Goal: Task Accomplishment & Management: Use online tool/utility

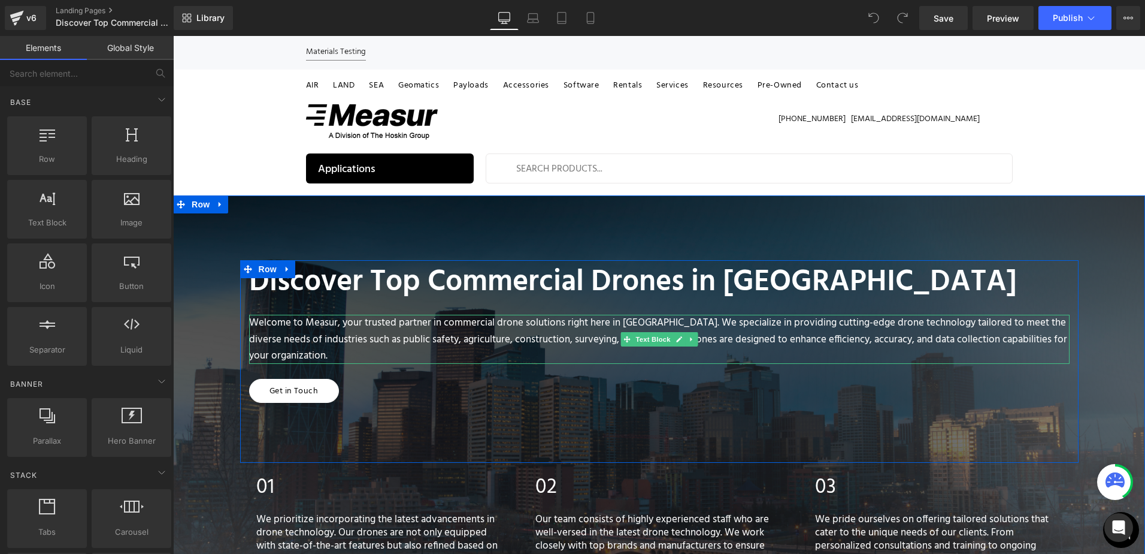
click at [655, 326] on div "Welcome to Measur, your trusted partner in commercial drone solutions right her…" at bounding box center [659, 339] width 821 height 49
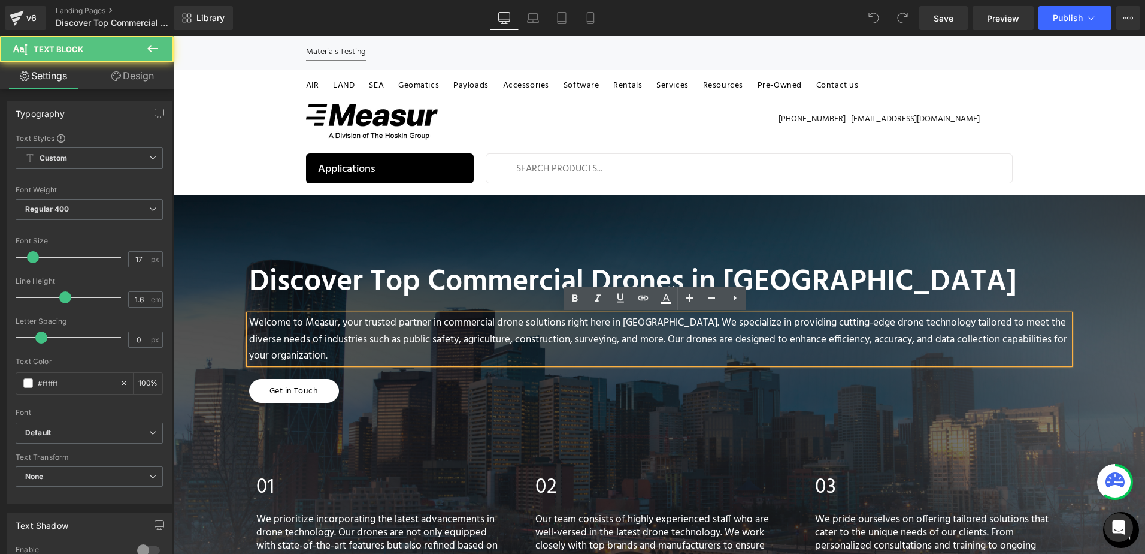
click at [647, 321] on div "Welcome to Measur, your trusted partner in commercial drone solutions right her…" at bounding box center [659, 339] width 821 height 49
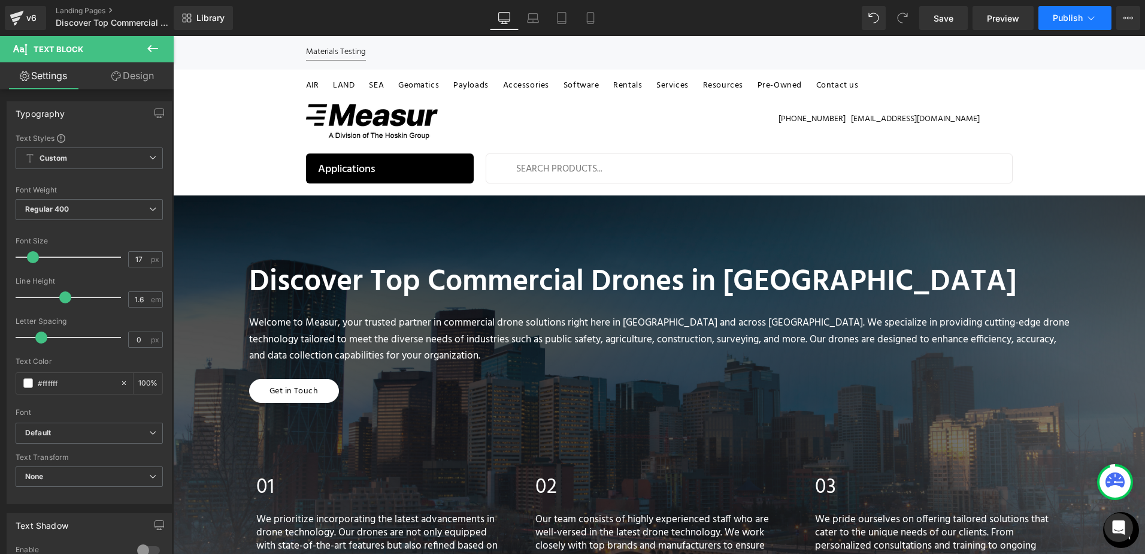
click at [1083, 16] on button "Publish" at bounding box center [1075, 18] width 73 height 24
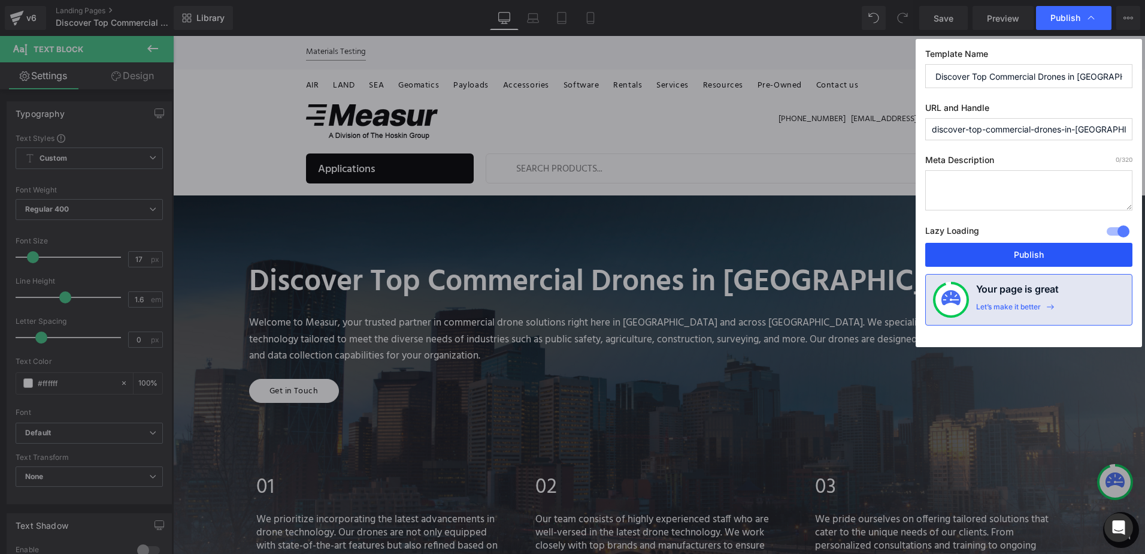
drag, startPoint x: 1039, startPoint y: 251, endPoint x: 851, endPoint y: 215, distance: 191.5
click at [1039, 251] on button "Publish" at bounding box center [1029, 255] width 207 height 24
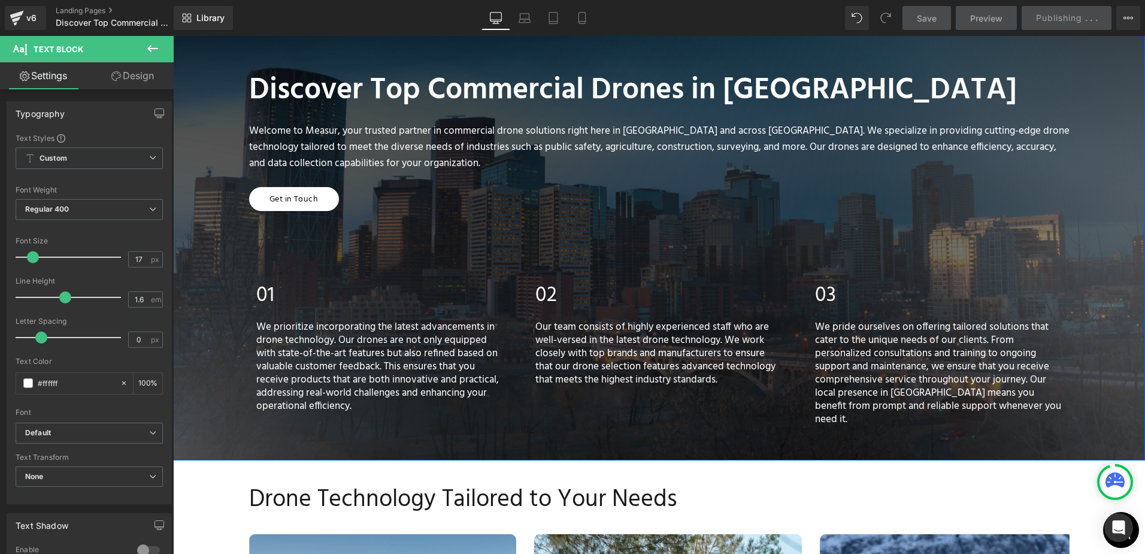
scroll to position [128, 0]
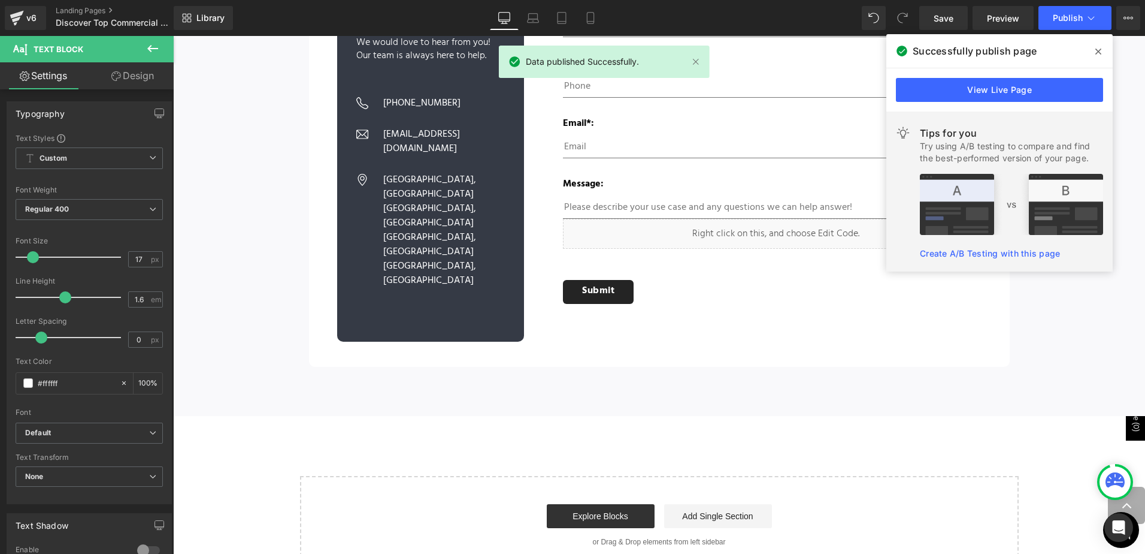
drag, startPoint x: 1099, startPoint y: 49, endPoint x: 888, endPoint y: 26, distance: 212.0
click at [1099, 49] on icon at bounding box center [1099, 52] width 6 height 10
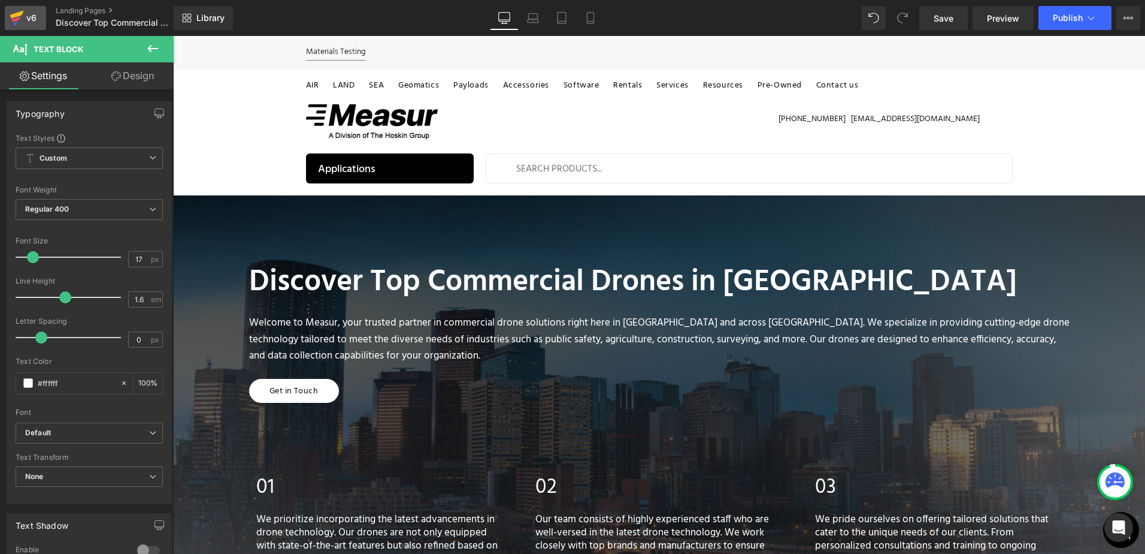
click at [23, 14] on icon at bounding box center [17, 18] width 14 height 30
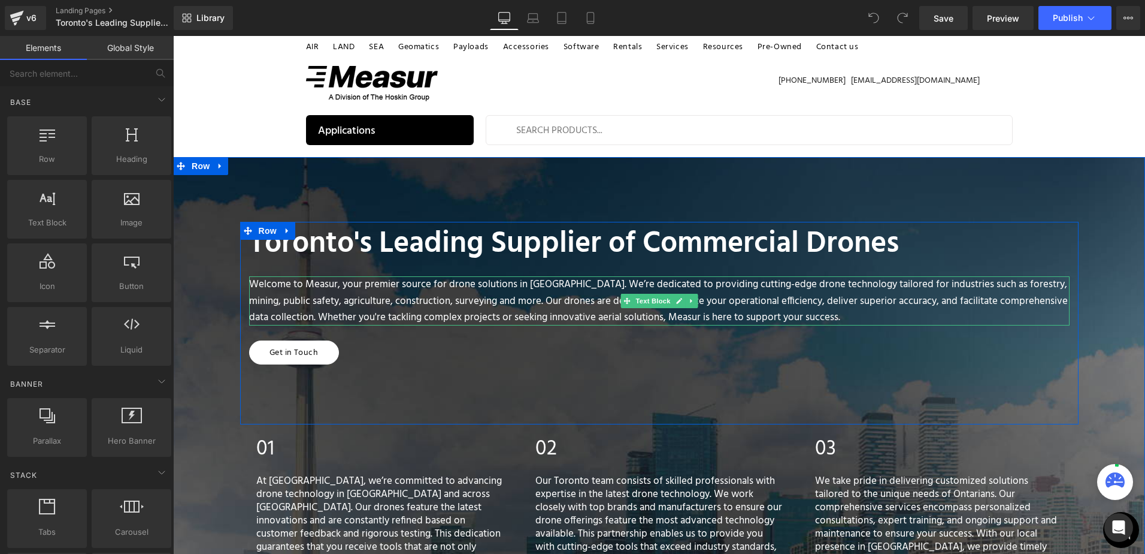
scroll to position [60, 0]
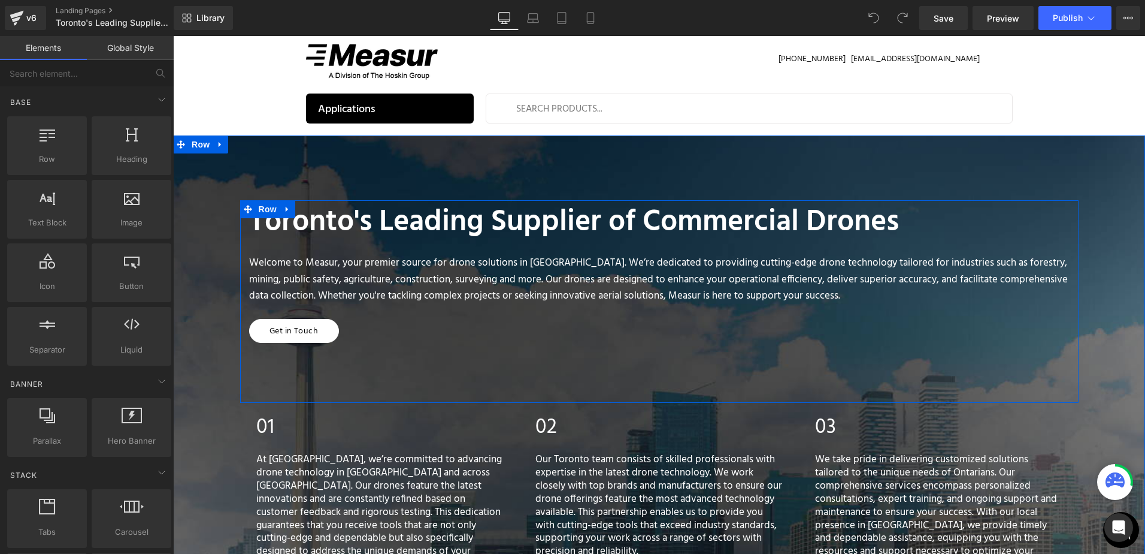
click at [564, 270] on div "Welcome to Measur, your premier source for drone solutions in [GEOGRAPHIC_DATA]…" at bounding box center [659, 279] width 821 height 49
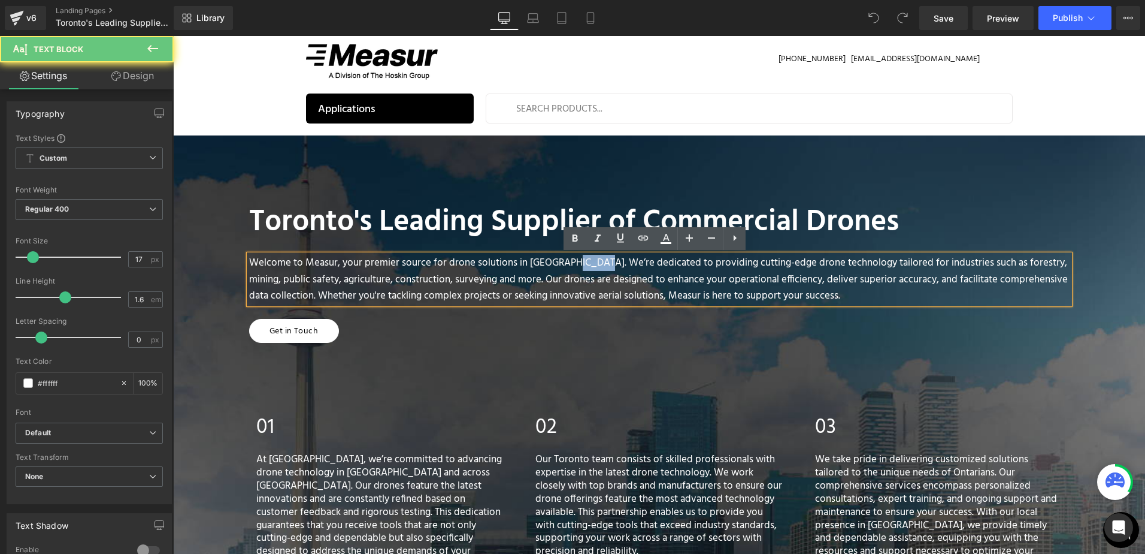
drag, startPoint x: 563, startPoint y: 270, endPoint x: 555, endPoint y: 268, distance: 8.7
click at [563, 270] on div "Welcome to Measur, your premier source for drone solutions in [GEOGRAPHIC_DATA]…" at bounding box center [659, 279] width 821 height 49
click at [552, 265] on div "Welcome to Measur, your premier source for drone solutions in [GEOGRAPHIC_DATA]…" at bounding box center [659, 279] width 821 height 49
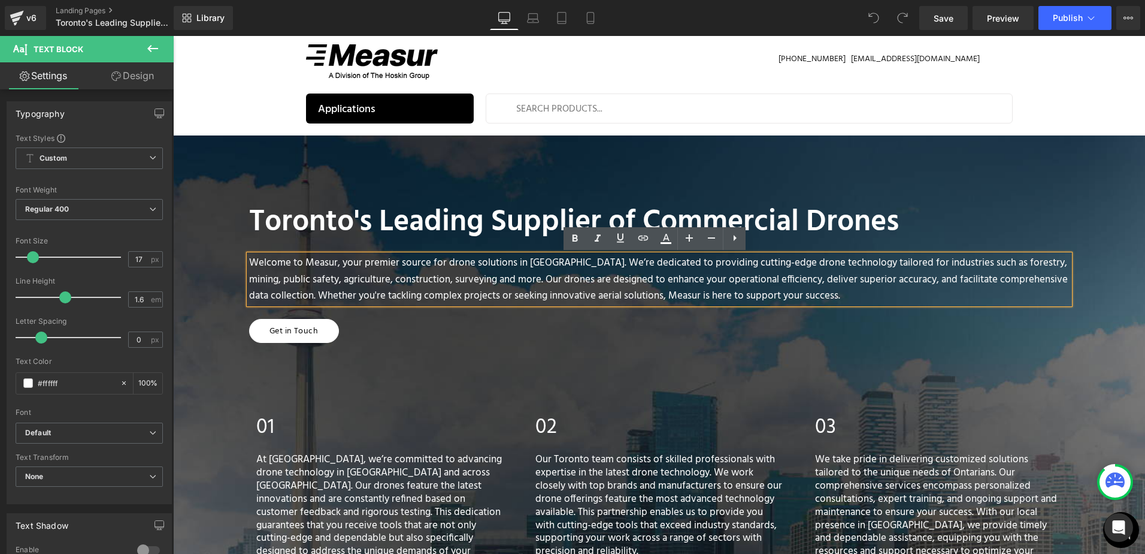
click at [558, 264] on div "Welcome to Measur, your premier source for drone solutions in [GEOGRAPHIC_DATA]…" at bounding box center [659, 279] width 821 height 49
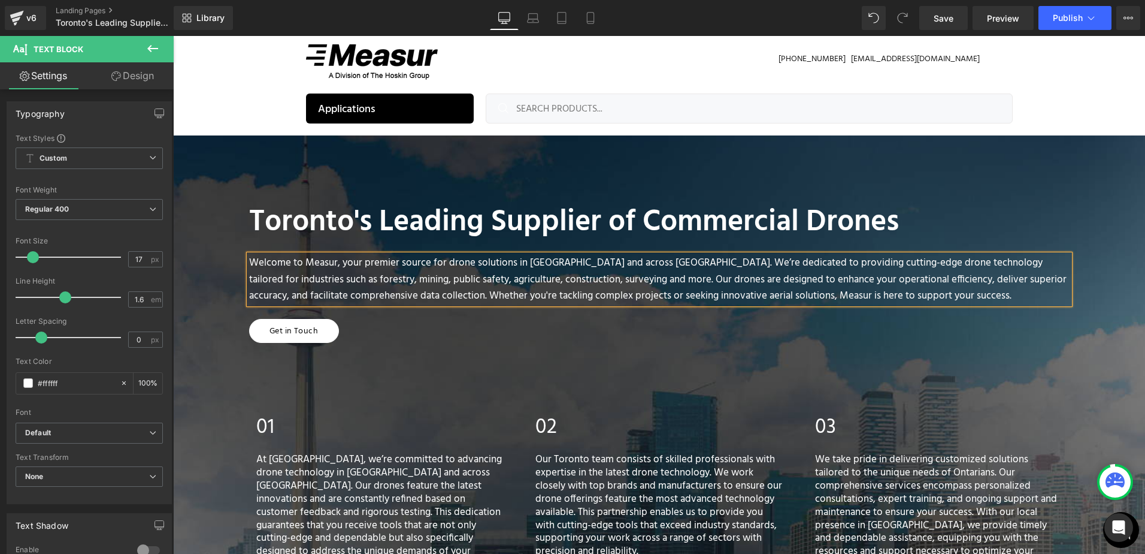
scroll to position [0, 0]
click at [1081, 17] on span "Publish" at bounding box center [1068, 18] width 30 height 10
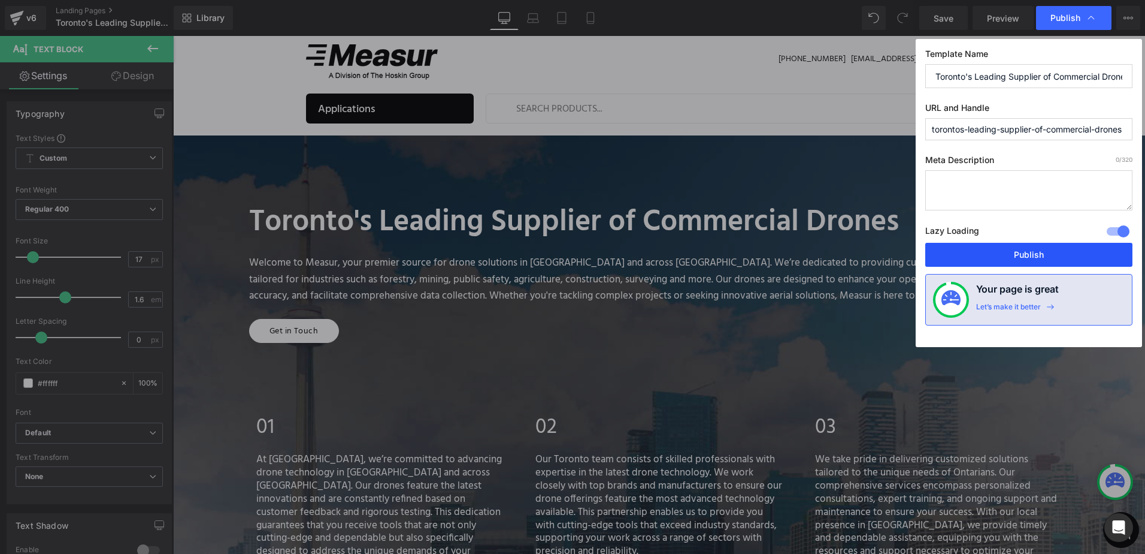
click at [1007, 258] on button "Publish" at bounding box center [1029, 255] width 207 height 24
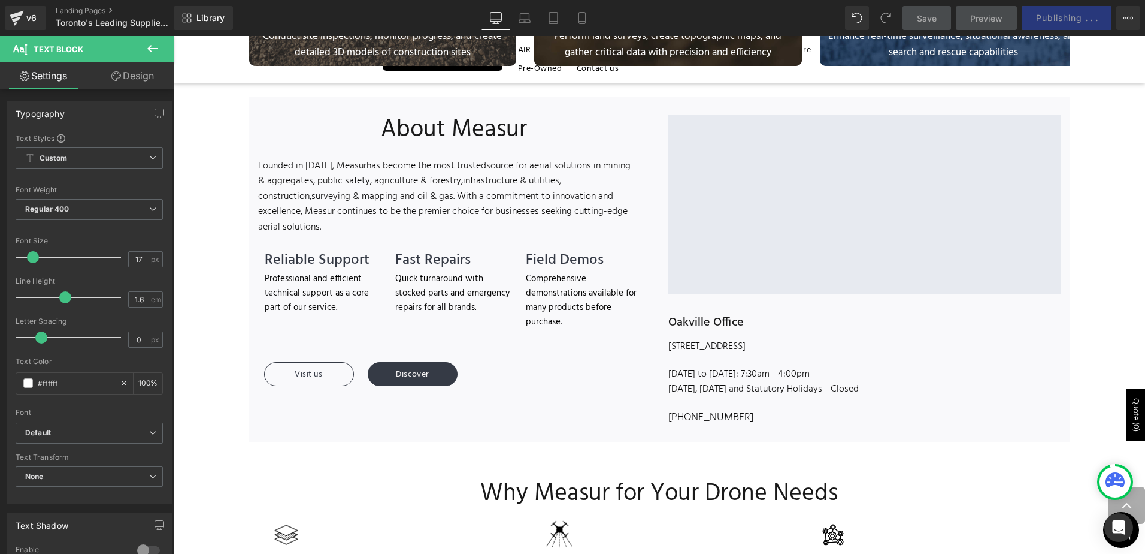
scroll to position [847, 0]
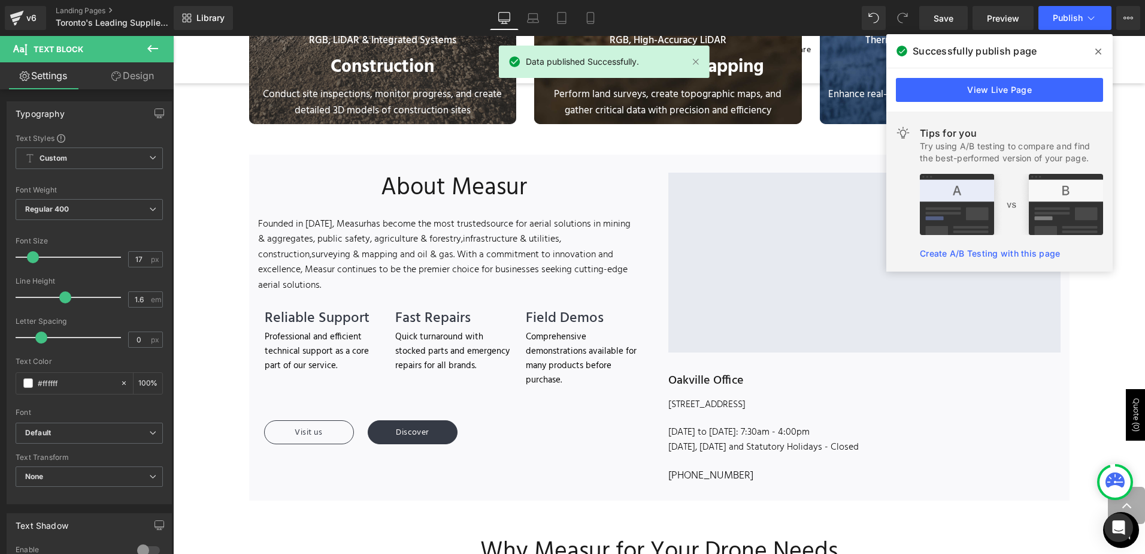
click at [1100, 47] on icon at bounding box center [1099, 52] width 6 height 10
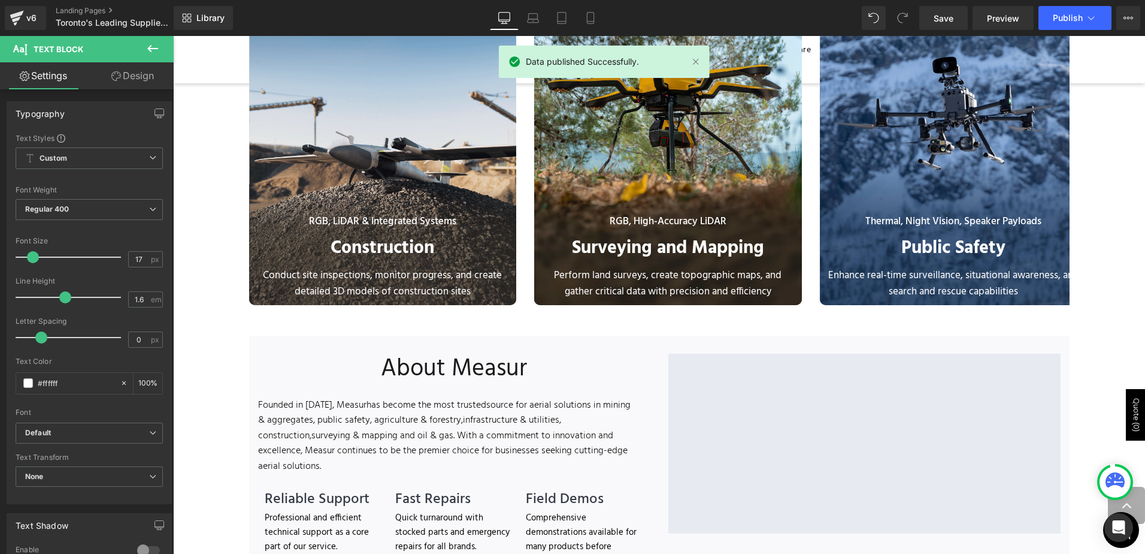
scroll to position [488, 0]
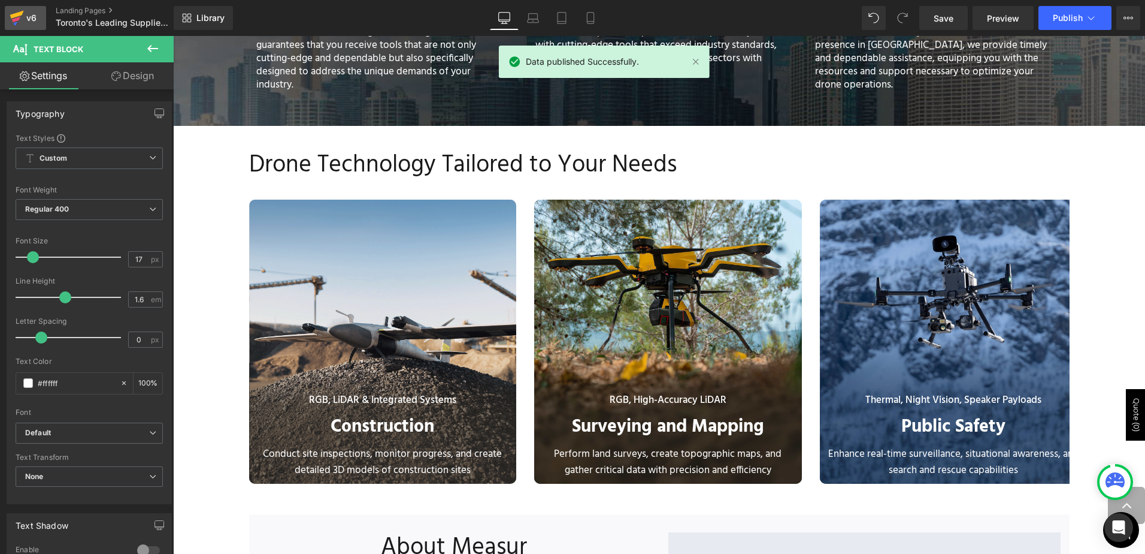
click at [22, 14] on icon at bounding box center [17, 15] width 14 height 8
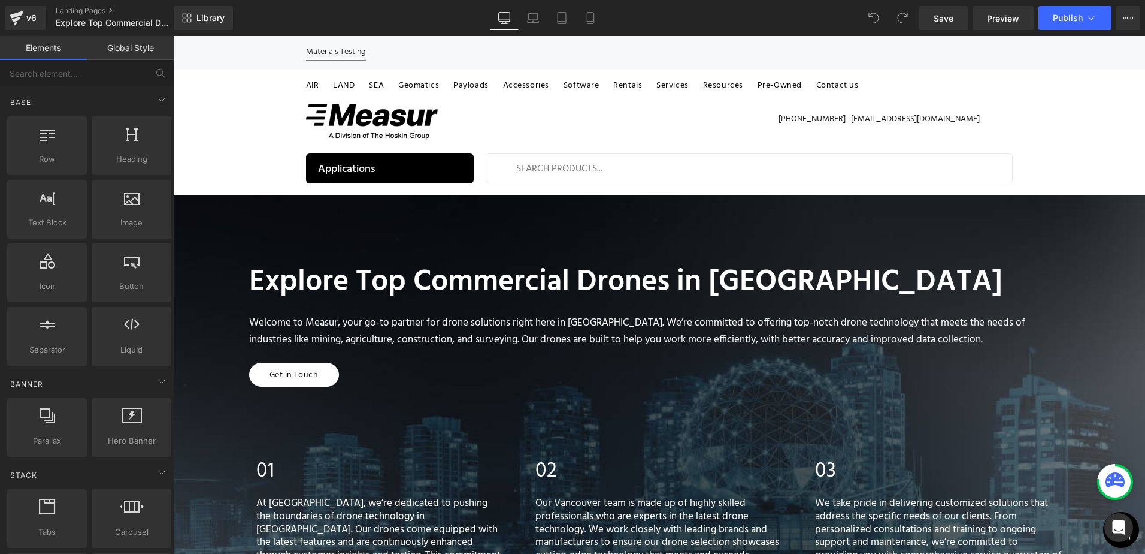
click at [513, 317] on div "Welcome to Measur, your go-to partner for drone solutions right here in Vancouv…" at bounding box center [659, 331] width 821 height 32
click at [591, 325] on div "Welcome to Measur, your go-to partner for drone solutions right here in Vancouv…" at bounding box center [659, 331] width 821 height 32
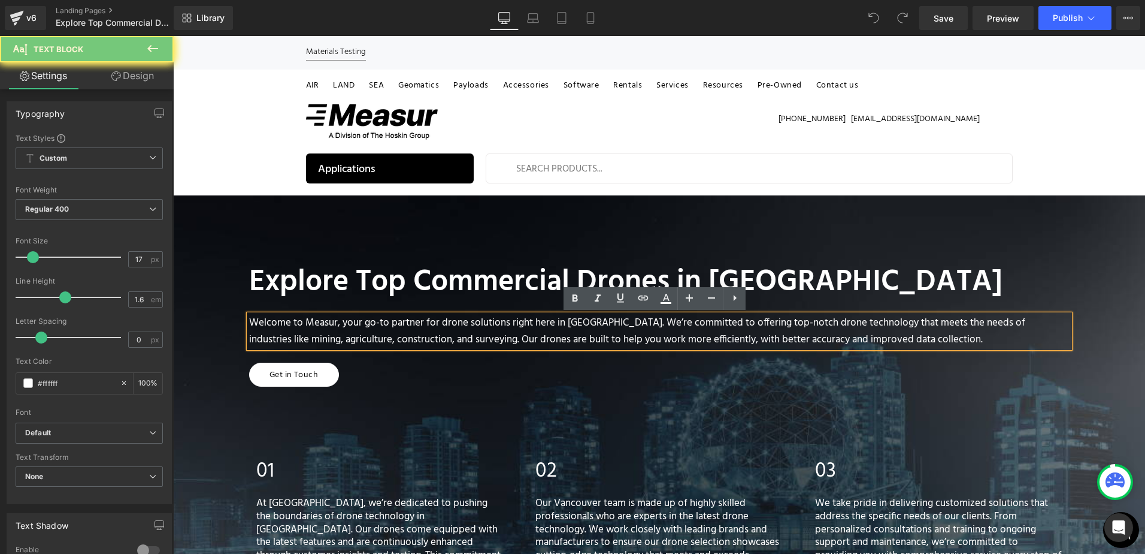
click at [598, 323] on div "Welcome to Measur, your go-to partner for drone solutions right here in Vancouv…" at bounding box center [659, 331] width 821 height 32
click at [605, 323] on div "Welcome to Measur, your go-to partner for drone solutions right here in Vancouv…" at bounding box center [659, 331] width 821 height 32
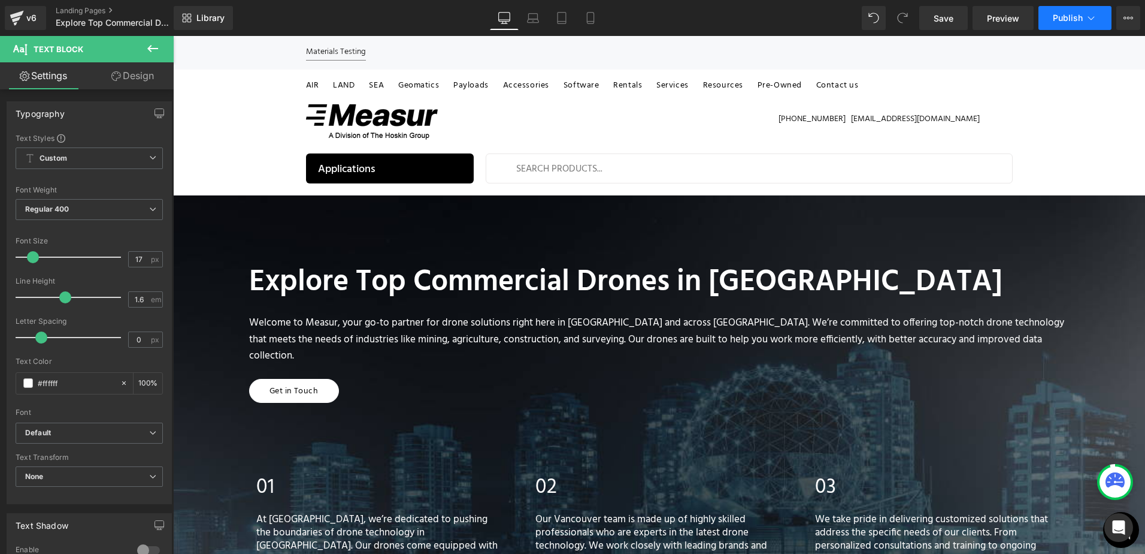
click at [1077, 17] on span "Publish" at bounding box center [1068, 18] width 30 height 10
drag, startPoint x: 970, startPoint y: 28, endPoint x: 946, endPoint y: 25, distance: 24.8
click at [946, 25] on link "Save" at bounding box center [944, 18] width 49 height 24
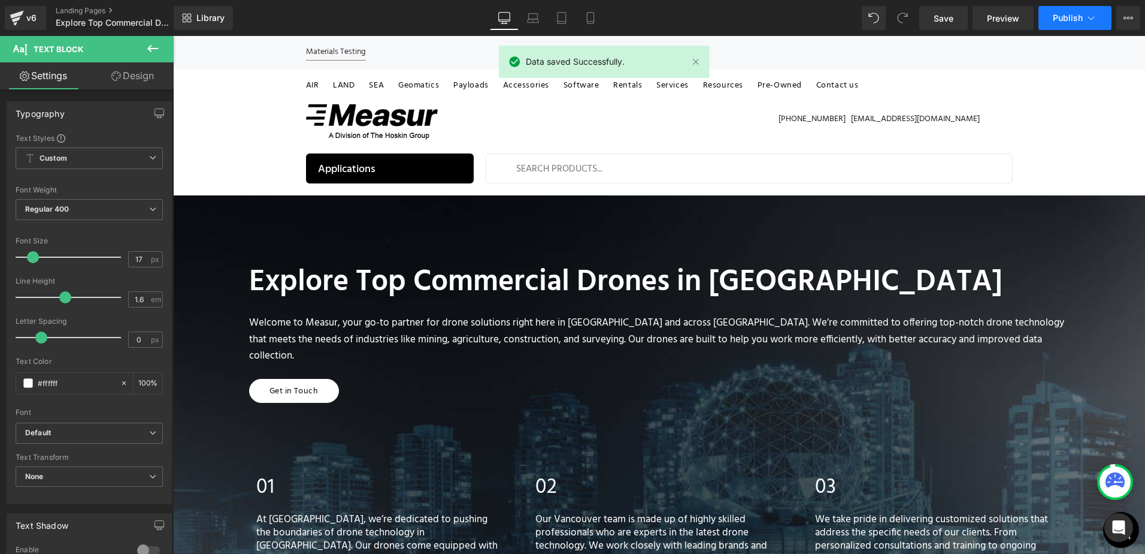
click at [1082, 17] on span "Publish" at bounding box center [1068, 18] width 30 height 10
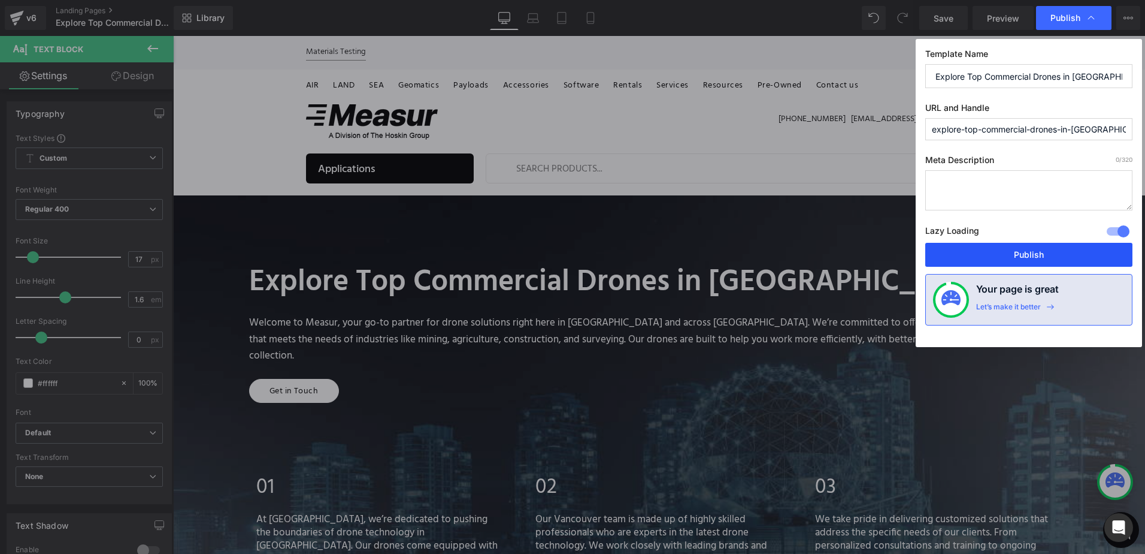
click at [1032, 264] on button "Publish" at bounding box center [1029, 255] width 207 height 24
